Goal: Task Accomplishment & Management: Manage account settings

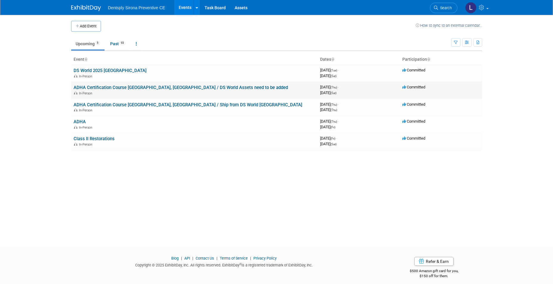
click at [101, 86] on link "ADHA Certification Course [GEOGRAPHIC_DATA], [GEOGRAPHIC_DATA] / DS World Asset…" at bounding box center [181, 87] width 214 height 5
click at [124, 104] on link "ADHA Certification Course [GEOGRAPHIC_DATA], [GEOGRAPHIC_DATA] / Ship from DS W…" at bounding box center [188, 104] width 229 height 5
click at [80, 122] on link "ADHA" at bounding box center [80, 121] width 12 height 5
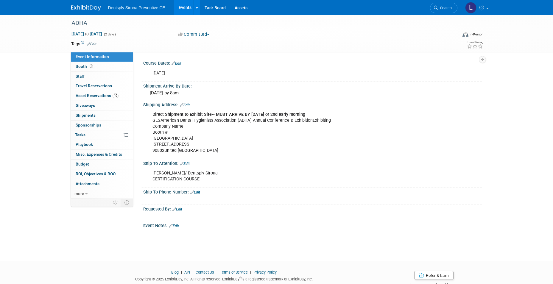
click at [229, 151] on div "Direct Shipment to Exhibit Site-- MUST ARRIVE BY OCTOBER 1st or 2nd early morni…" at bounding box center [282, 133] width 268 height 48
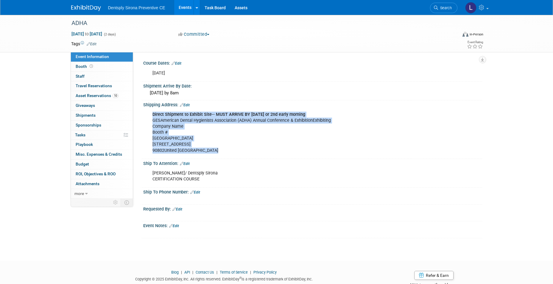
drag, startPoint x: 222, startPoint y: 153, endPoint x: 148, endPoint y: 115, distance: 82.8
click at [148, 115] on div "Direct Shipment to Exhibit Site-- MUST ARRIVE BY OCTOBER 1st or 2nd early morni…" at bounding box center [282, 133] width 268 height 48
copy div "Direct Shipment to Exhibit Site-- MUST ARRIVE BY OCTOBER 1st or 2nd early morni…"
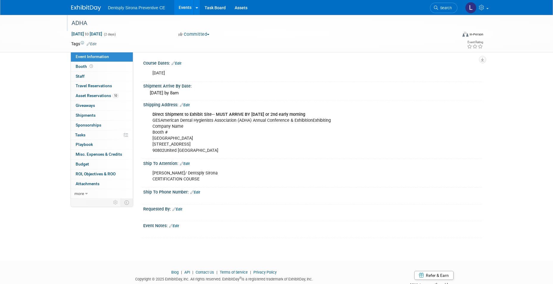
click at [82, 24] on div "ADHA" at bounding box center [258, 23] width 379 height 11
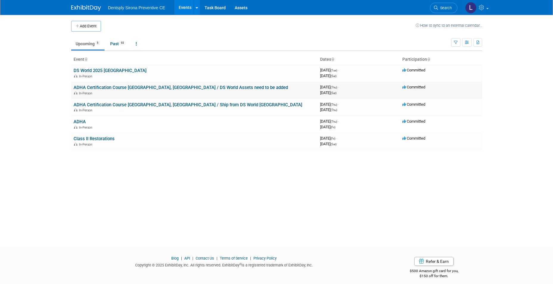
click at [121, 87] on link "ADHA Certification Course [GEOGRAPHIC_DATA], [GEOGRAPHIC_DATA] / DS World Asset…" at bounding box center [181, 87] width 214 height 5
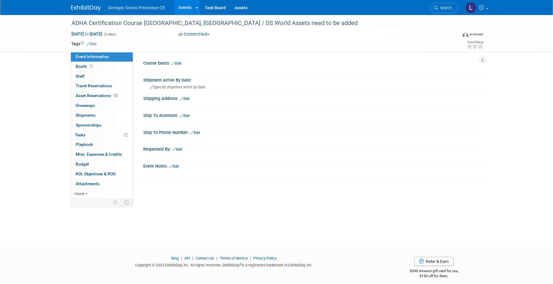
click at [187, 99] on link "Edit" at bounding box center [185, 99] width 10 height 4
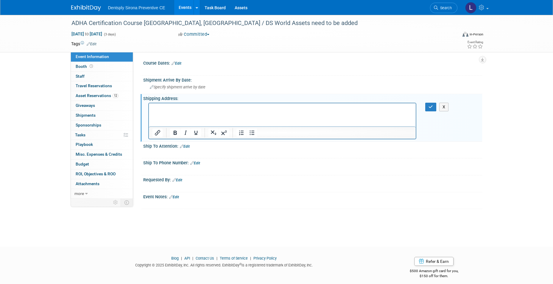
click at [324, 111] on html at bounding box center [282, 107] width 267 height 8
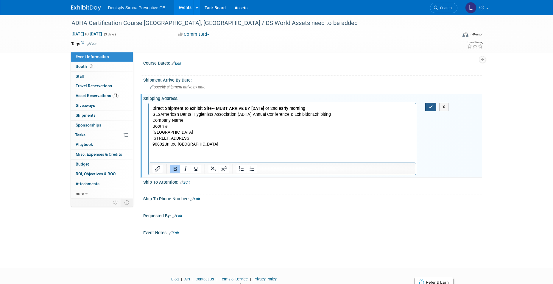
click at [432, 104] on button "button" at bounding box center [430, 107] width 11 height 9
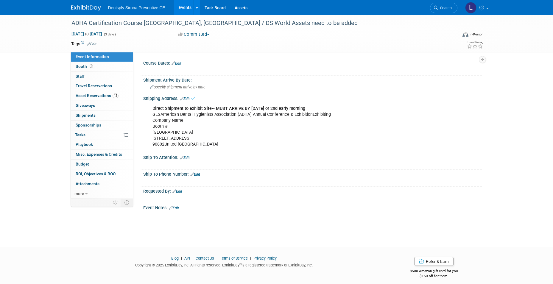
click at [180, 63] on link "Edit" at bounding box center [176, 63] width 10 height 4
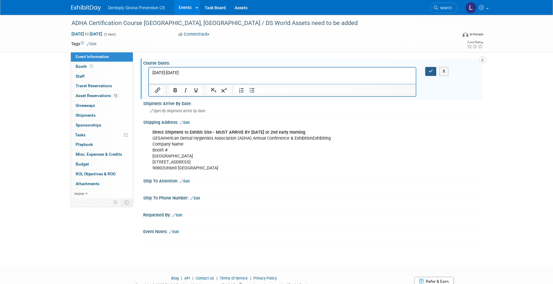
click at [430, 71] on icon "button" at bounding box center [430, 71] width 4 height 4
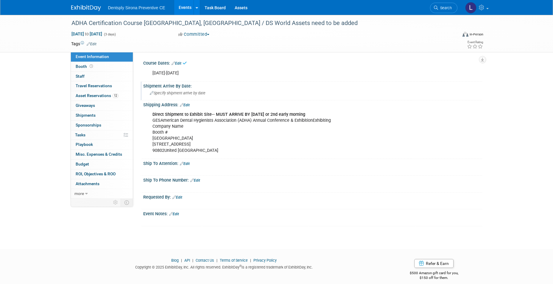
click at [158, 93] on span "Specify shipment arrive by date" at bounding box center [178, 93] width 56 height 4
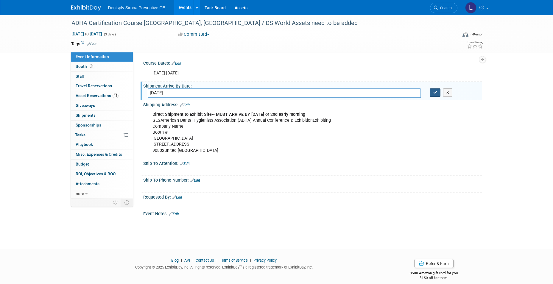
type input "October 1"
click at [431, 91] on button "button" at bounding box center [435, 92] width 11 height 8
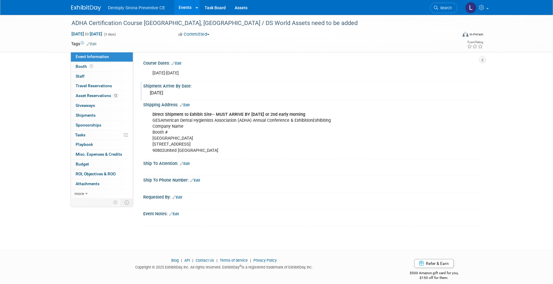
click at [184, 7] on link "Events" at bounding box center [185, 7] width 22 height 15
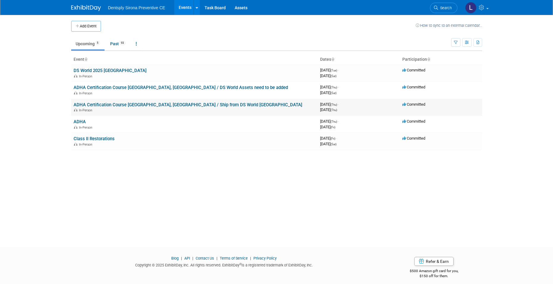
click at [103, 106] on link "ADHA Certification Course [GEOGRAPHIC_DATA], [GEOGRAPHIC_DATA] / Ship from DS W…" at bounding box center [188, 104] width 229 height 5
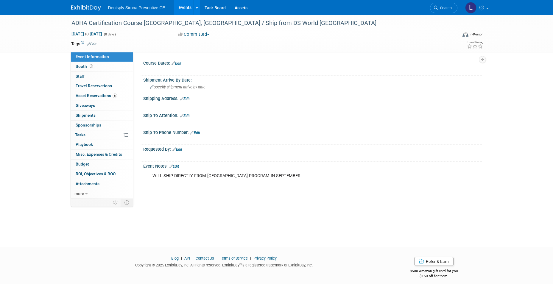
click at [94, 43] on link "Edit" at bounding box center [92, 44] width 10 height 4
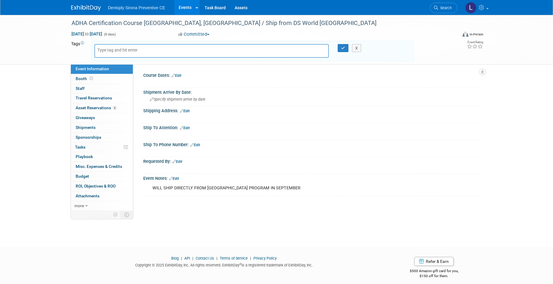
click at [201, 33] on button "Committed" at bounding box center [193, 34] width 35 height 6
click at [183, 203] on div "Course Dates: Edit X Shipment Arrive By Date: Specify shipment arrive by date S…" at bounding box center [307, 137] width 349 height 146
click at [80, 205] on span "more" at bounding box center [79, 205] width 10 height 5
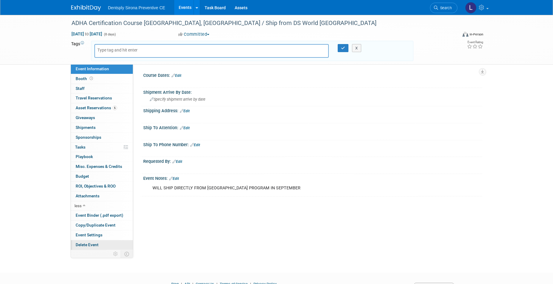
click at [88, 244] on span "Delete Event" at bounding box center [87, 244] width 23 height 5
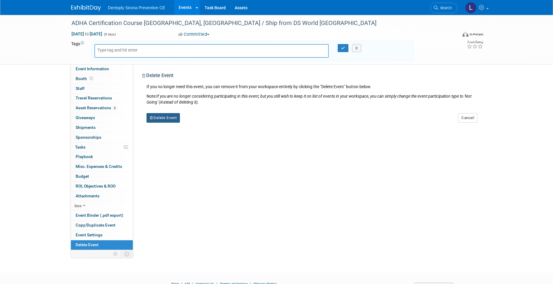
click at [156, 116] on button "Delete Event" at bounding box center [163, 118] width 34 height 10
click at [203, 121] on link "Yes" at bounding box center [200, 123] width 17 height 10
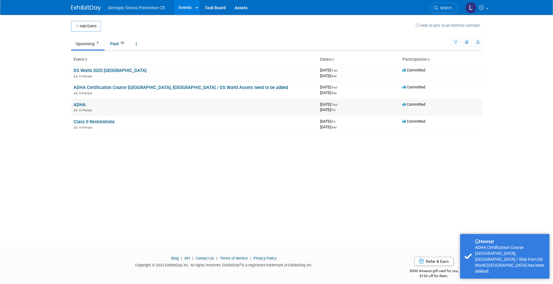
click at [81, 104] on link "ADHA" at bounding box center [80, 104] width 12 height 5
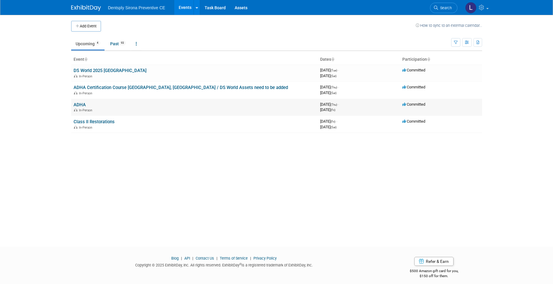
click at [83, 104] on link "ADHA" at bounding box center [80, 104] width 12 height 5
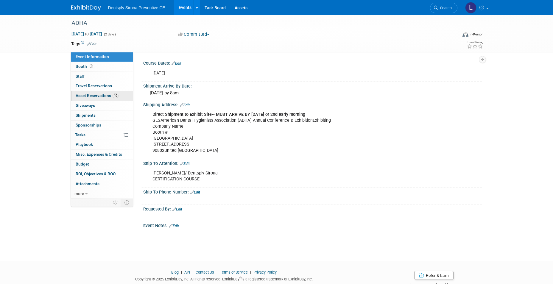
click at [101, 94] on span "Asset Reservations 10" at bounding box center [97, 95] width 43 height 5
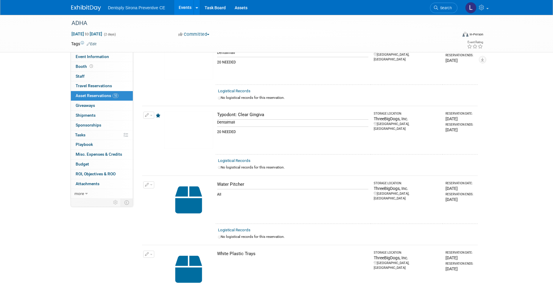
scroll to position [566, 0]
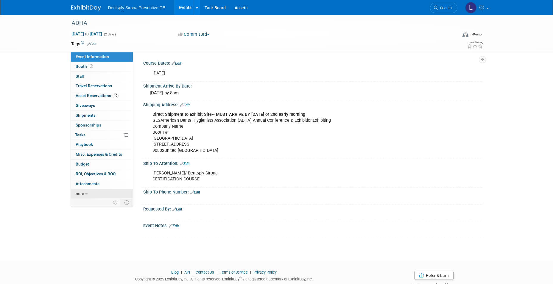
click at [85, 192] on icon at bounding box center [86, 194] width 3 height 4
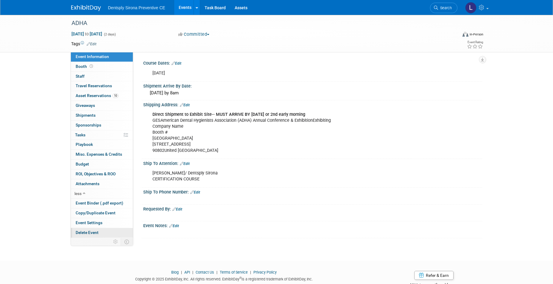
click at [85, 232] on span "Delete Event" at bounding box center [87, 232] width 23 height 5
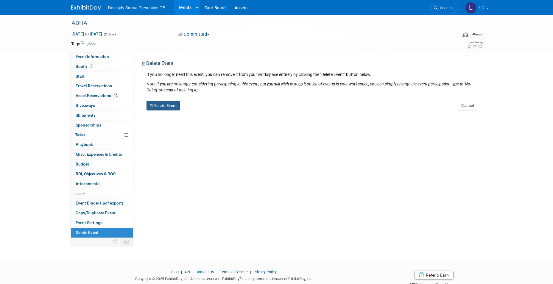
click at [160, 107] on button "Delete Event" at bounding box center [163, 106] width 34 height 10
click at [194, 113] on link "Yes" at bounding box center [200, 111] width 17 height 10
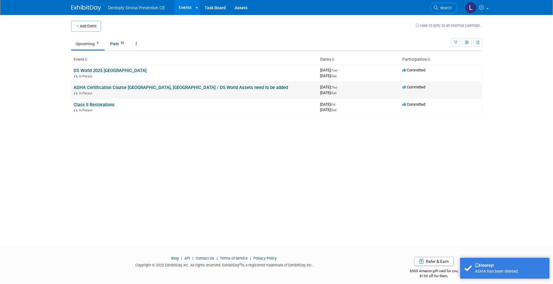
click at [92, 89] on link "ADHA Certification Course [GEOGRAPHIC_DATA], [GEOGRAPHIC_DATA] / DS World Asset…" at bounding box center [181, 87] width 214 height 5
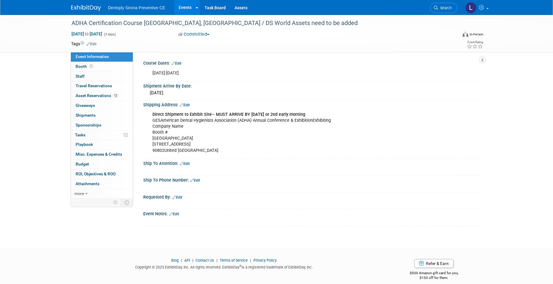
click at [186, 164] on link "Edit" at bounding box center [185, 164] width 10 height 4
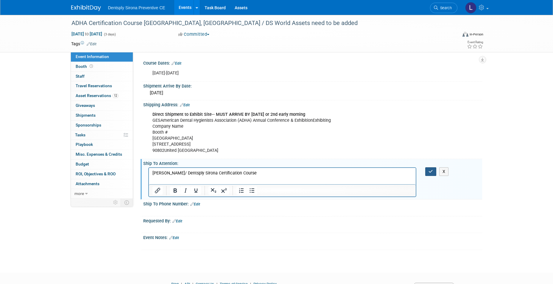
click at [427, 169] on button "button" at bounding box center [430, 171] width 11 height 9
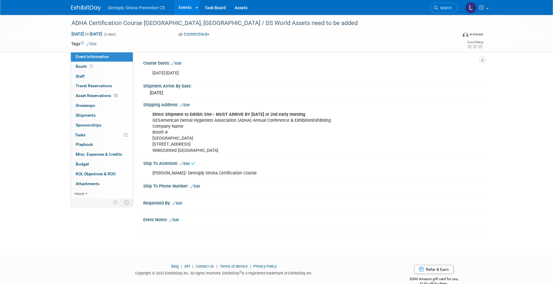
click at [196, 186] on link "Edit" at bounding box center [195, 186] width 10 height 4
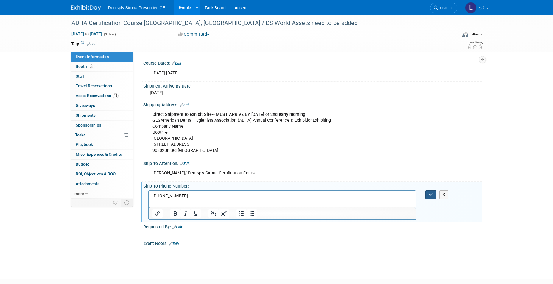
click at [427, 196] on button "button" at bounding box center [430, 194] width 11 height 9
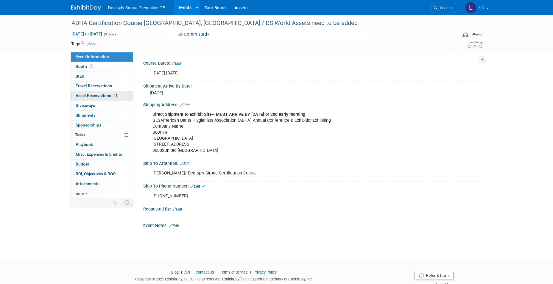
click at [92, 96] on span "Asset Reservations 12" at bounding box center [97, 95] width 43 height 5
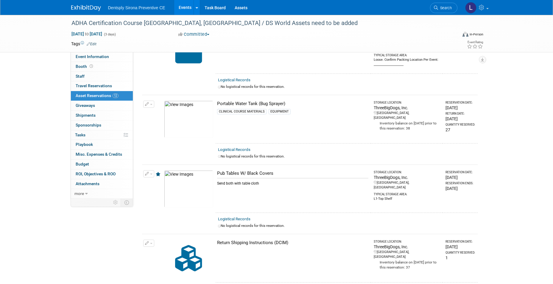
scroll to position [335, 0]
